Goal: Task Accomplishment & Management: Use online tool/utility

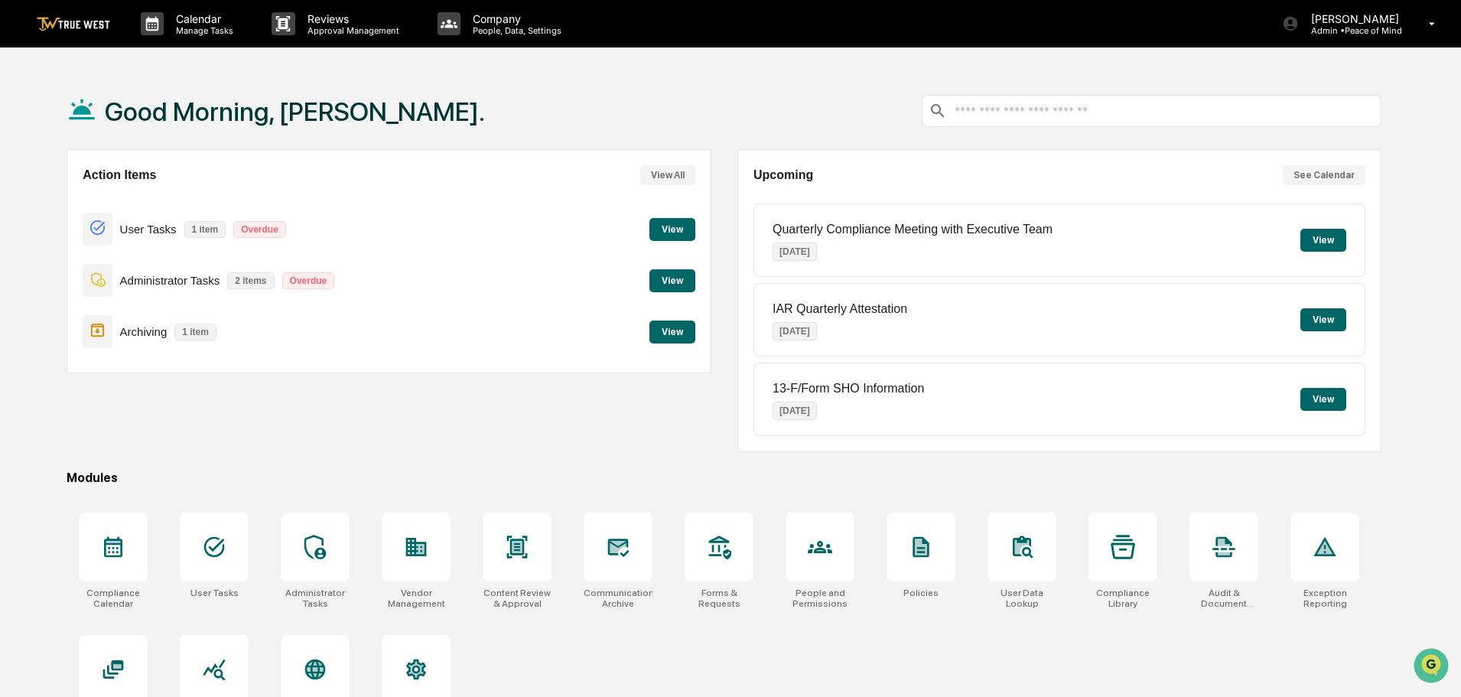
click at [665, 331] on button "View" at bounding box center [672, 331] width 46 height 23
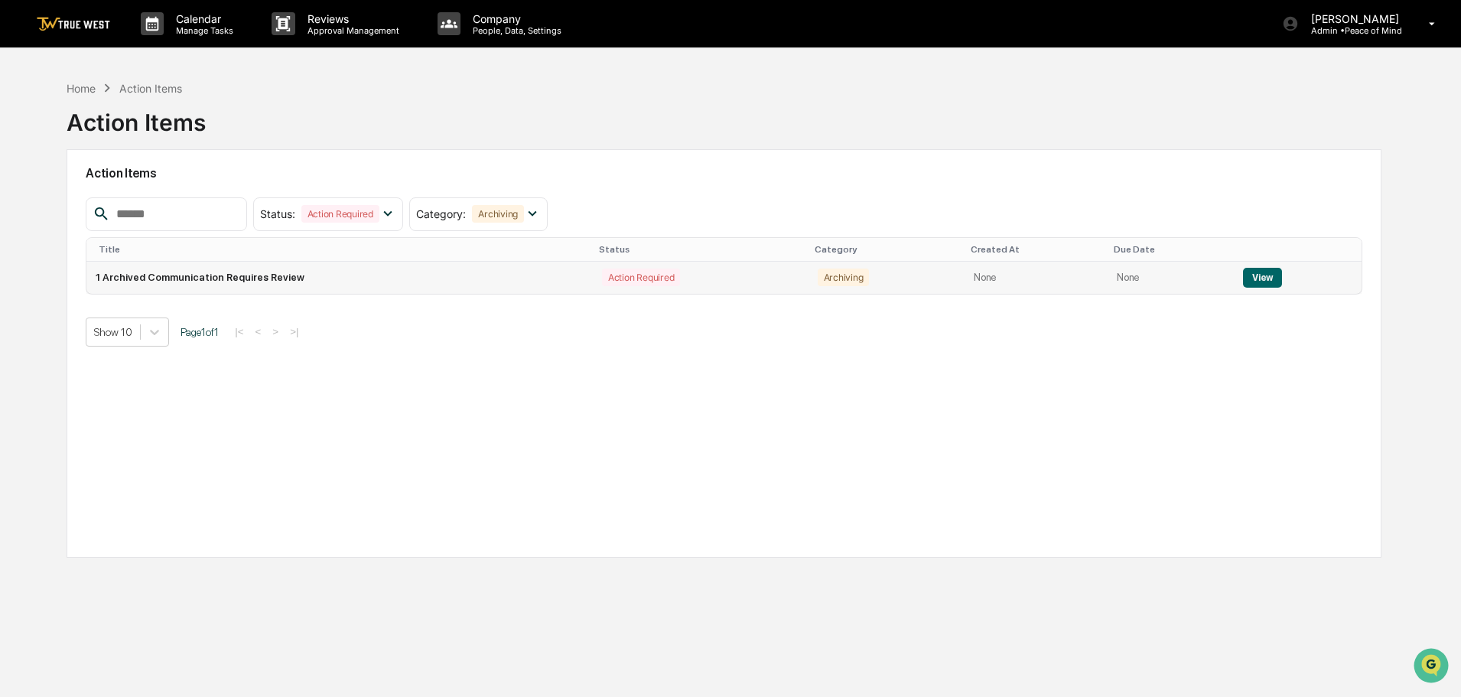
click at [1259, 275] on button "View" at bounding box center [1262, 278] width 39 height 20
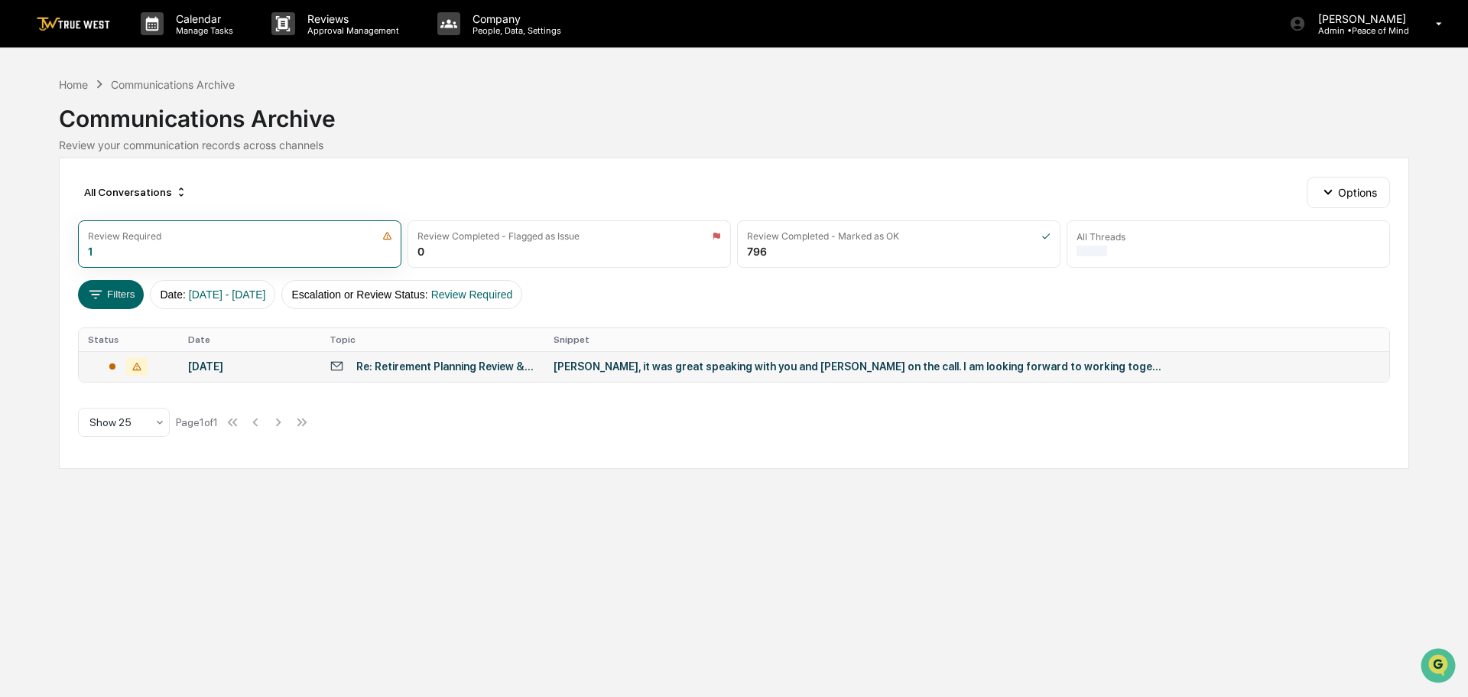
click at [643, 366] on div "[PERSON_NAME], it was great speaking with you and [PERSON_NAME] on the call. I …" at bounding box center [860, 366] width 612 height 12
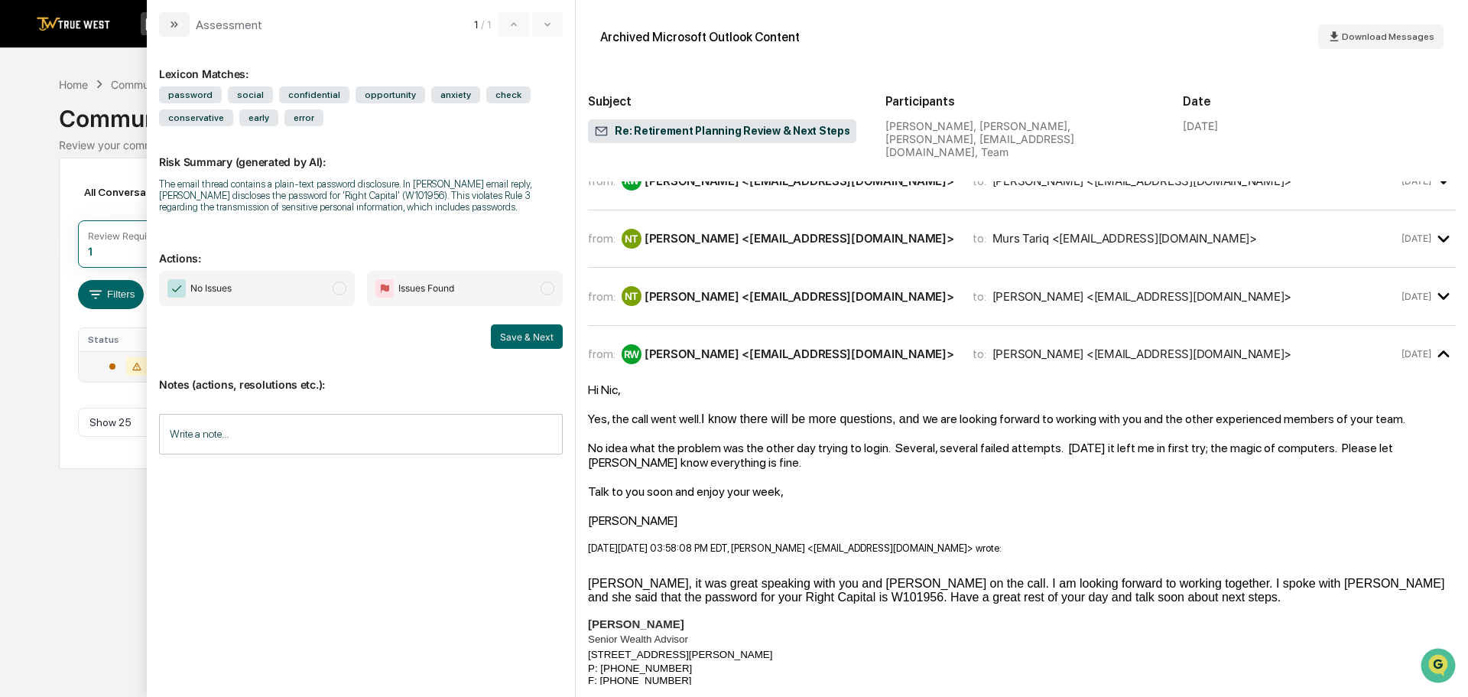
scroll to position [306, 0]
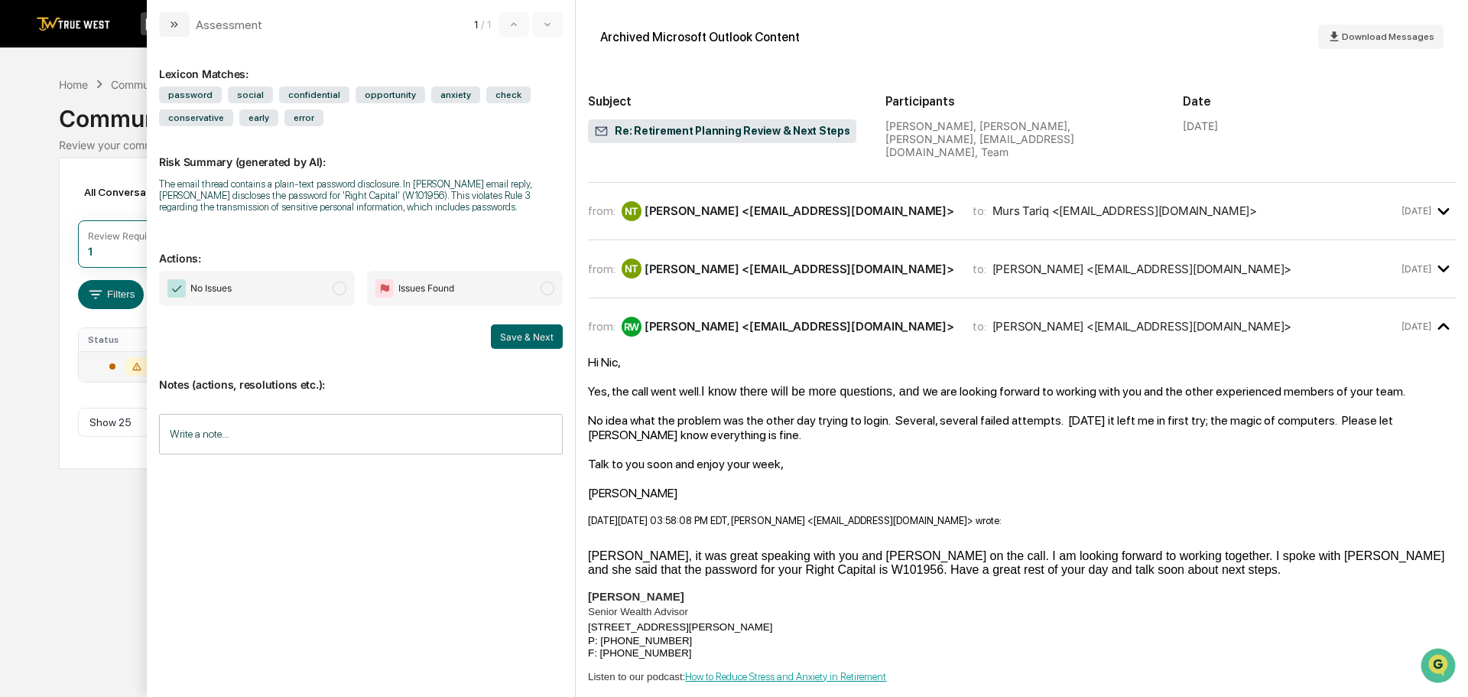
click at [337, 281] on span "No Issues" at bounding box center [257, 288] width 196 height 35
click at [515, 338] on button "Save & Next" at bounding box center [527, 336] width 72 height 24
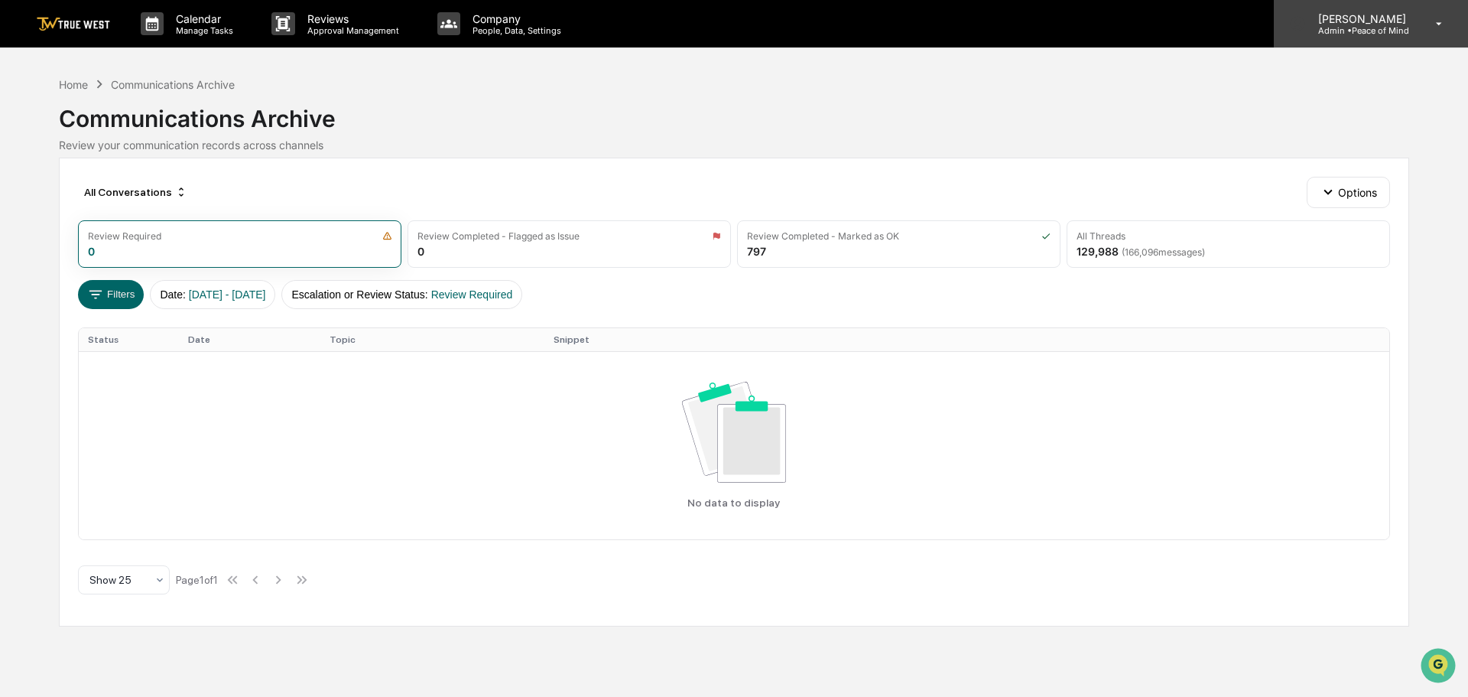
click at [1364, 28] on p "Admin • Peace of Mind" at bounding box center [1360, 30] width 108 height 11
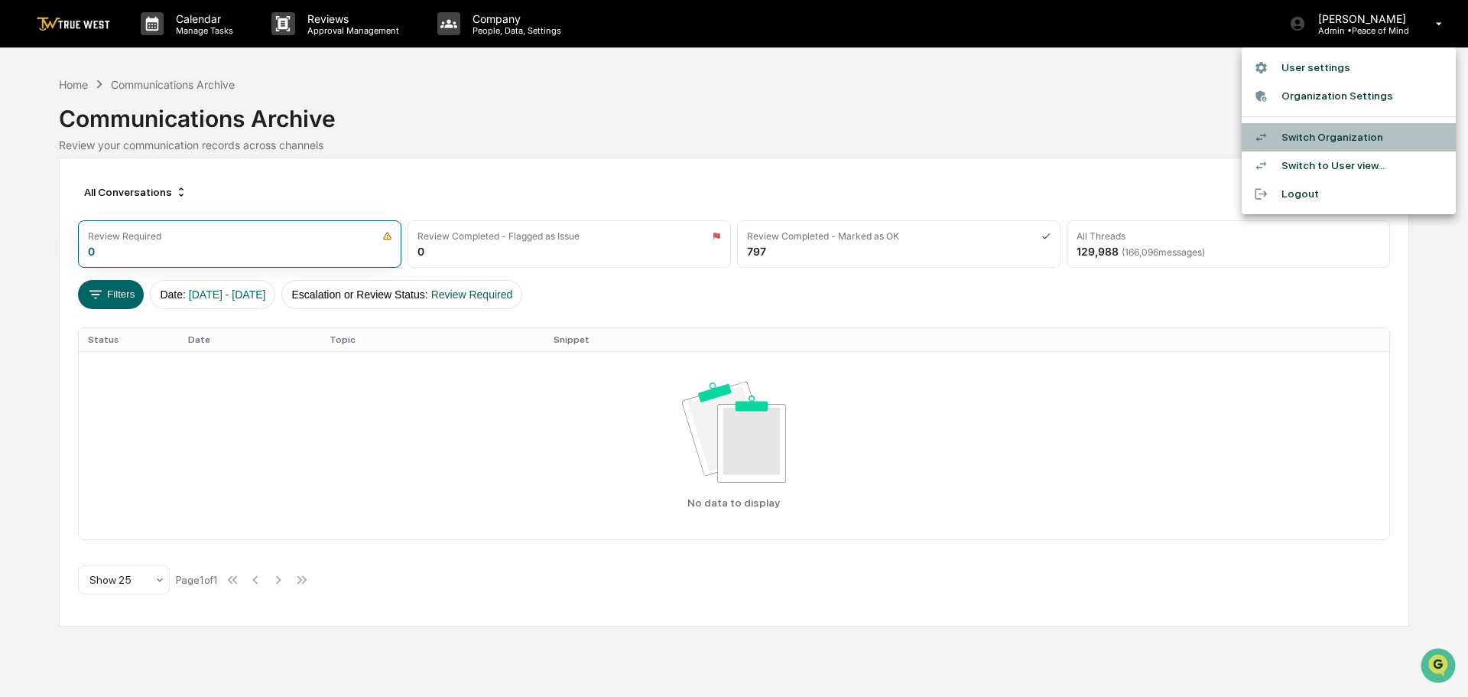
click at [1302, 142] on li "Switch Organization" at bounding box center [1349, 137] width 214 height 28
